Goal: Task Accomplishment & Management: Complete application form

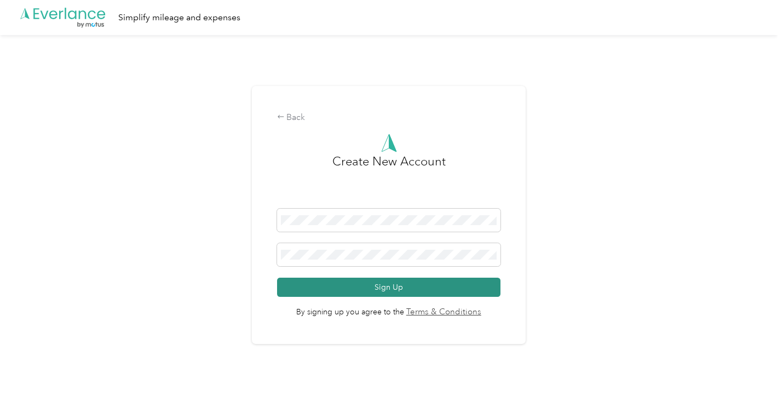
click at [389, 284] on button "Sign Up" at bounding box center [388, 287] width 223 height 19
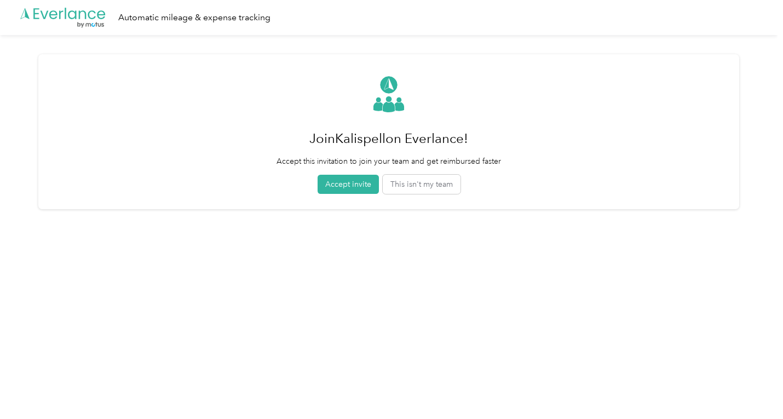
click at [361, 180] on button "Accept invite" at bounding box center [347, 184] width 61 height 19
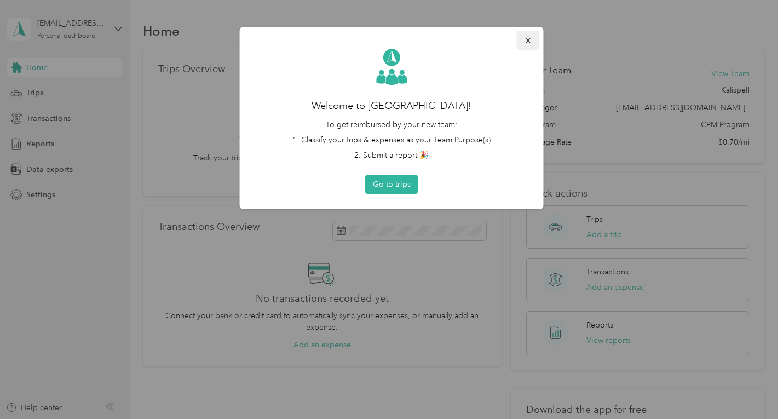
click at [525, 40] on icon "button" at bounding box center [528, 41] width 8 height 8
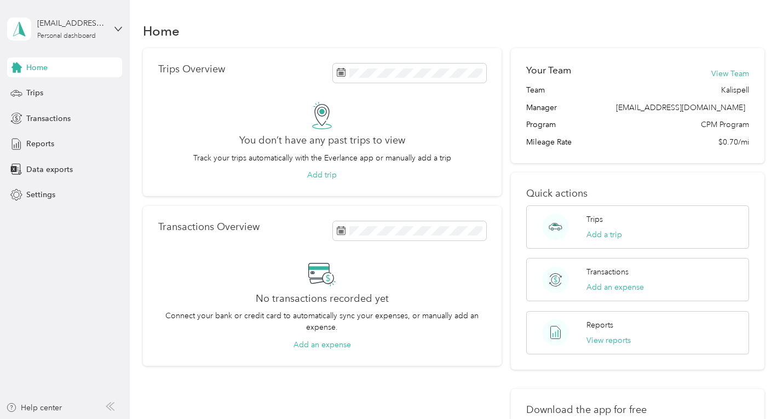
click at [235, 11] on div "Home Trips Overview You don’t have any past trips to view Track your trips auto…" at bounding box center [454, 284] width 648 height 568
